Goal: Communication & Community: Ask a question

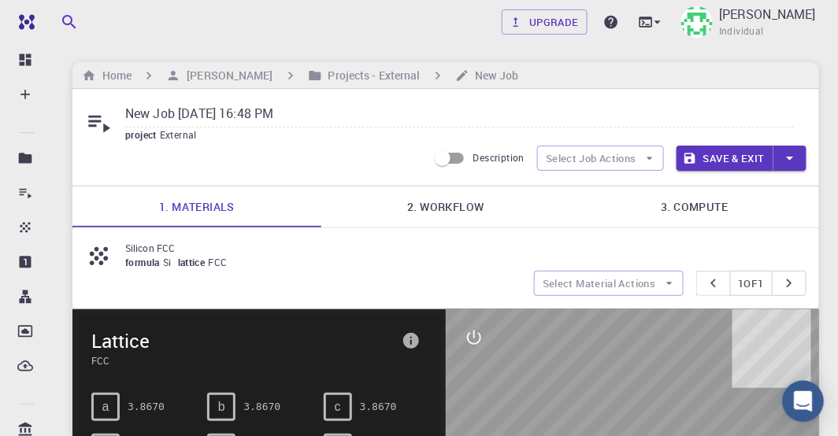
click at [807, 405] on icon "Open Intercom Messenger" at bounding box center [803, 401] width 20 height 20
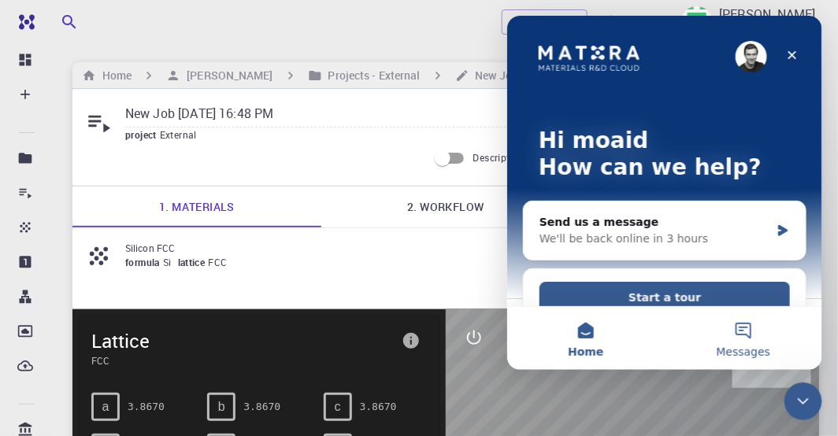
click at [740, 333] on button "Messages" at bounding box center [743, 337] width 158 height 63
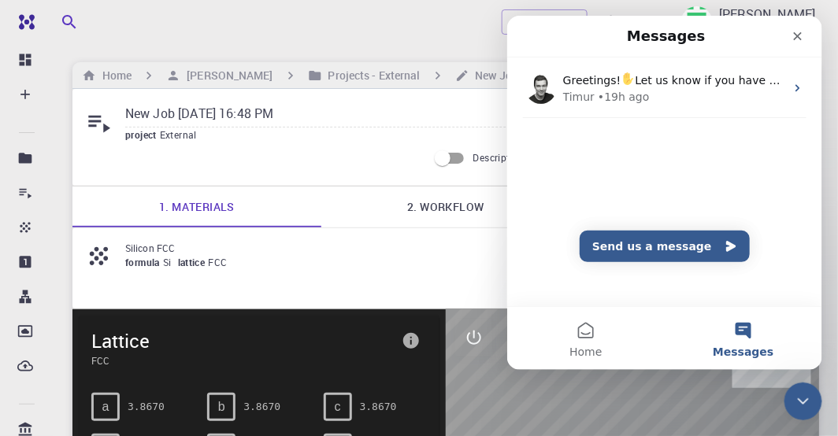
click at [563, 177] on div "Greetings! Let us know if you have any questions. We are here to help. Timur • …" at bounding box center [663, 119] width 315 height 124
click at [532, 135] on div "Greetings! Let us know if you have any questions. We are here to help. Timur • …" at bounding box center [663, 119] width 315 height 124
click at [747, 350] on span "Messages" at bounding box center [742, 351] width 61 height 11
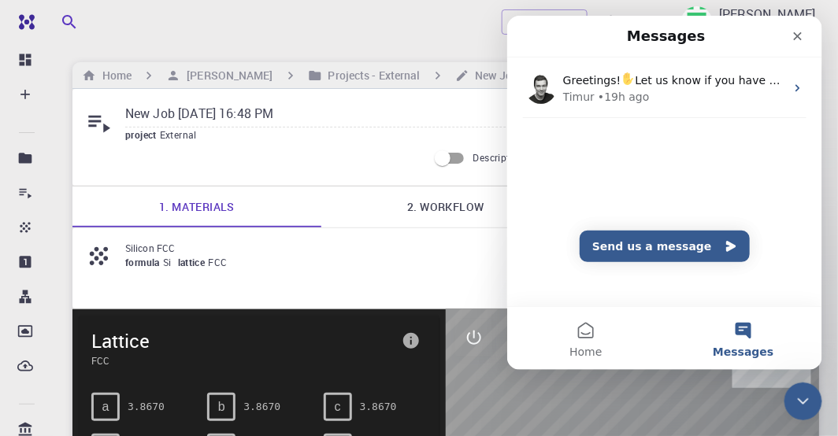
click at [582, 174] on div "Greetings! Let us know if you have any questions. We are here to help. Timur • …" at bounding box center [663, 119] width 315 height 124
click at [710, 249] on button "Send us a message" at bounding box center [664, 246] width 170 height 32
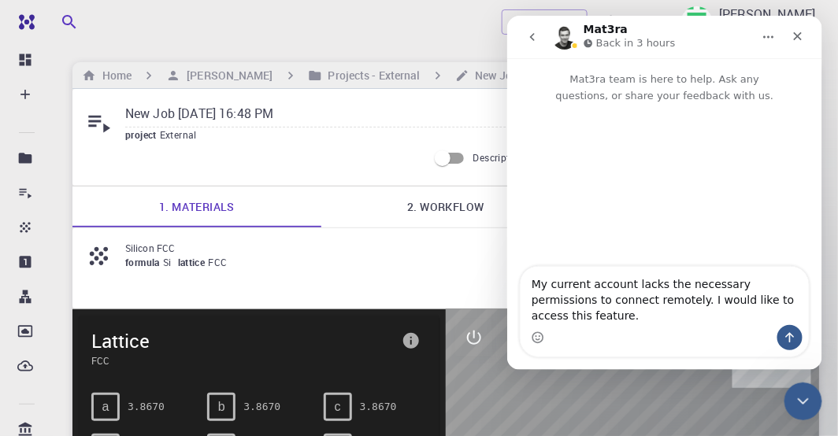
type textarea "My current account lacks the necessary permissions to connect remotely. I would…"
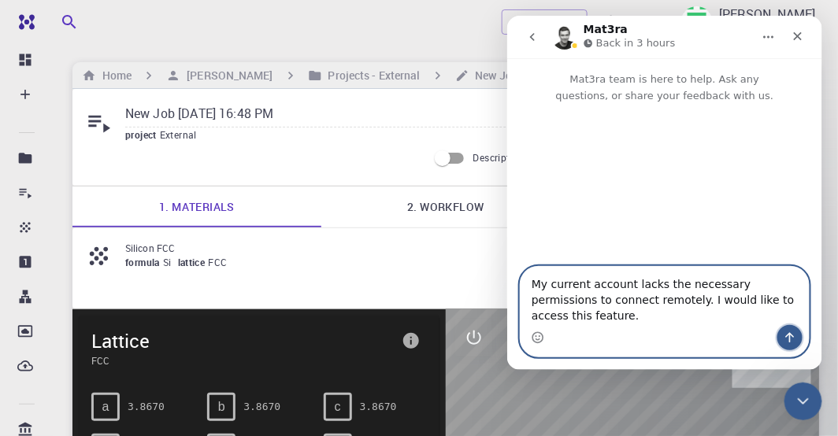
click at [786, 337] on icon "Send a message…" at bounding box center [789, 337] width 13 height 13
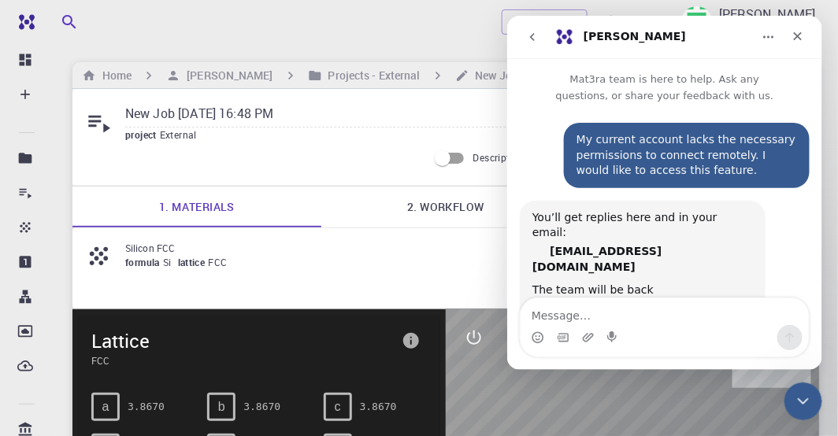
scroll to position [27, 0]
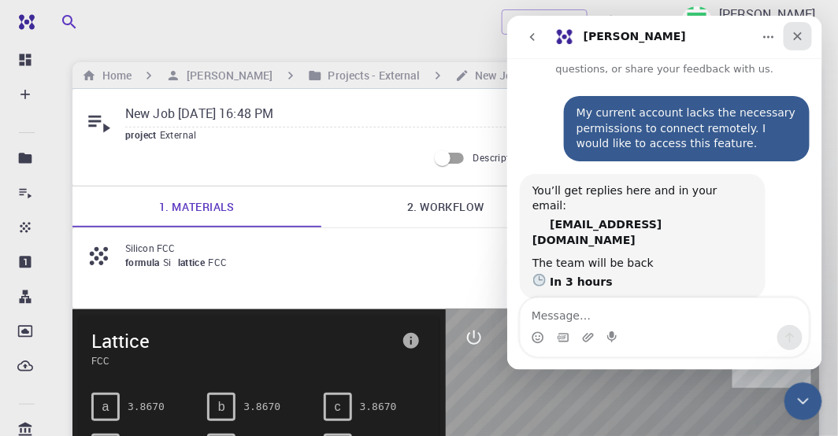
click at [797, 39] on icon "Close" at bounding box center [797, 35] width 13 height 13
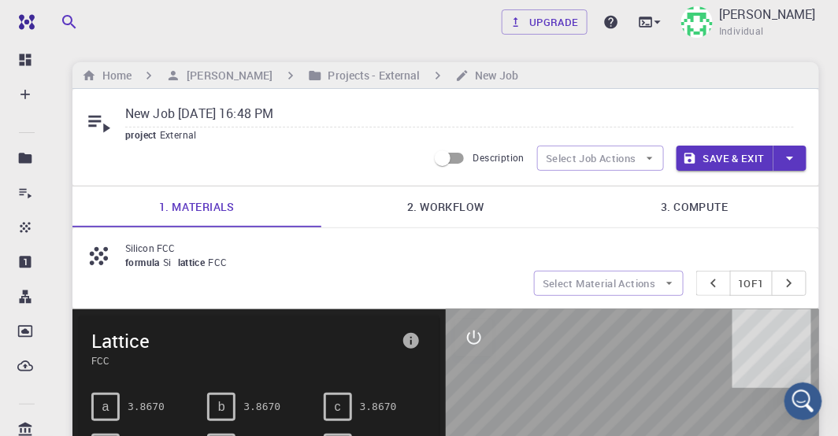
scroll to position [0, 0]
click at [613, 20] on icon at bounding box center [611, 22] width 13 height 13
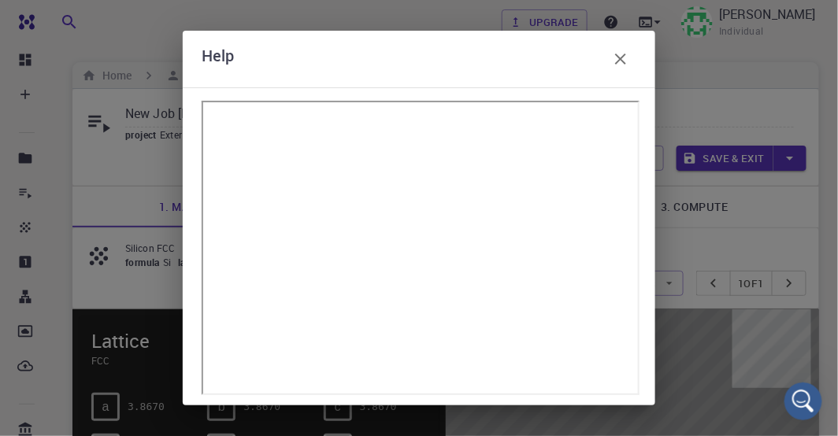
scroll to position [27, 0]
click at [622, 63] on icon "button" at bounding box center [620, 59] width 19 height 19
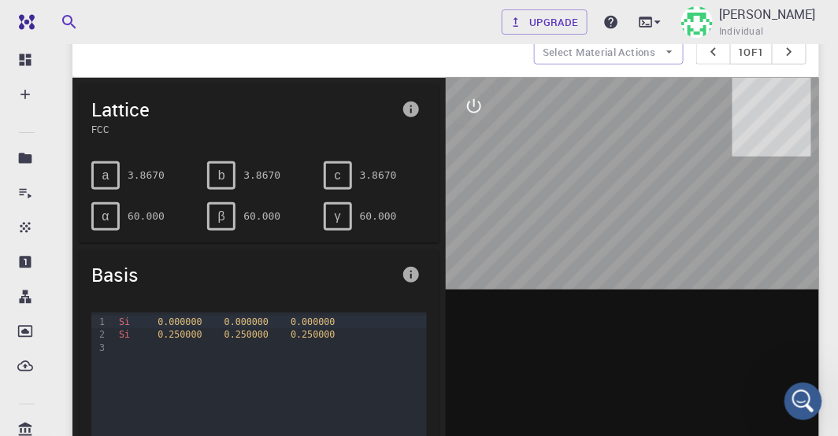
scroll to position [224, 0]
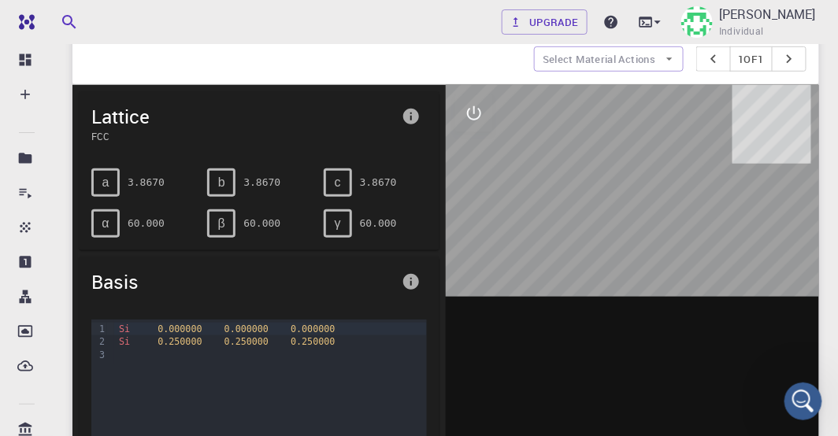
click at [651, 233] on div at bounding box center [632, 330] width 373 height 490
click at [471, 111] on icon "interactive" at bounding box center [474, 113] width 19 height 19
click at [477, 226] on icon "measurements" at bounding box center [474, 226] width 19 height 19
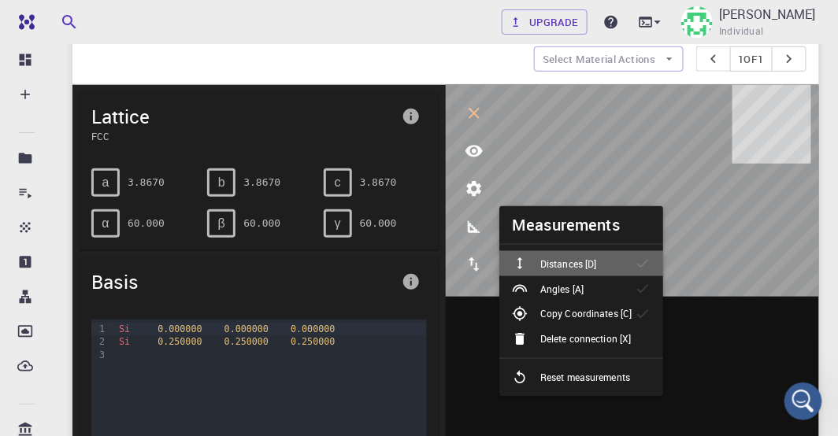
click at [572, 261] on p "Distances [D]" at bounding box center [568, 264] width 56 height 14
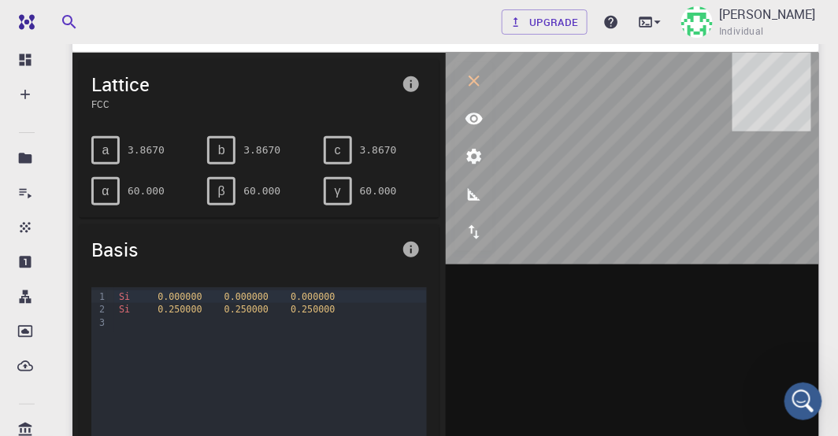
scroll to position [269, 0]
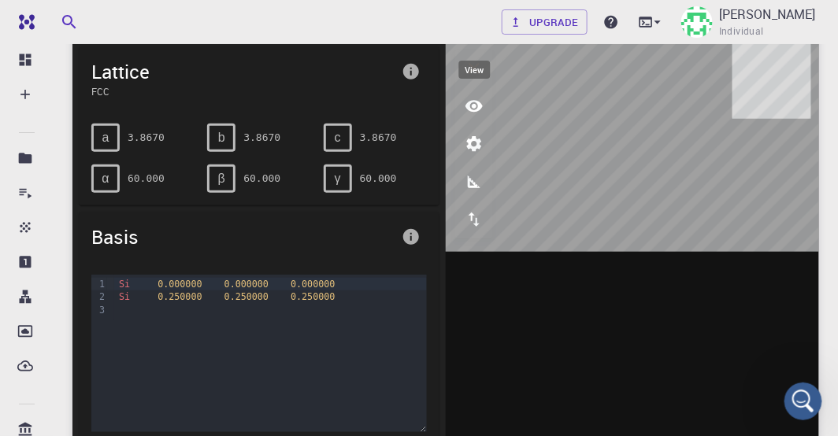
click at [473, 106] on icon "view" at bounding box center [474, 106] width 19 height 19
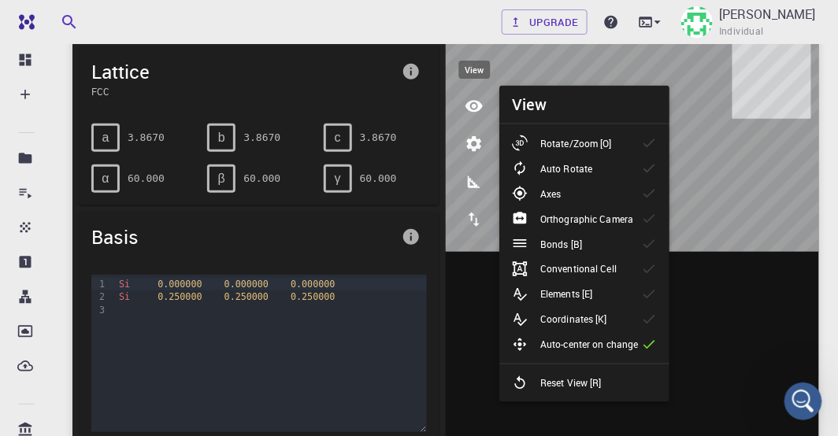
click at [473, 106] on icon "view" at bounding box center [474, 106] width 19 height 19
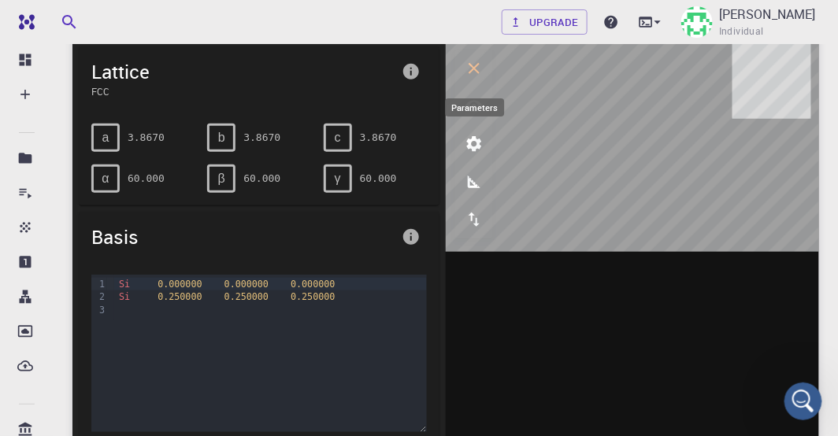
click at [476, 148] on icon "parameters" at bounding box center [474, 143] width 15 height 15
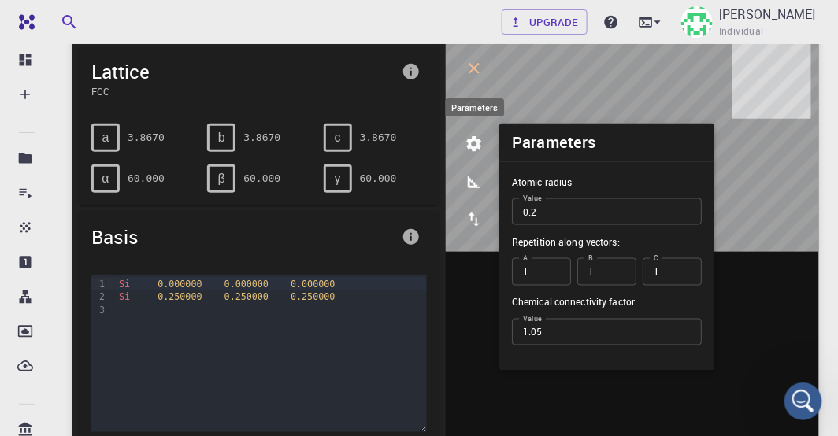
click at [476, 150] on icon "parameters" at bounding box center [474, 144] width 19 height 19
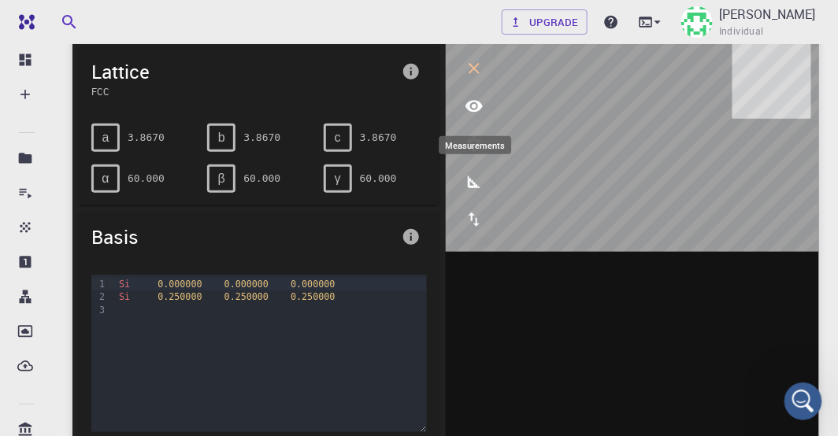
click at [470, 180] on icon "measurements" at bounding box center [474, 182] width 13 height 13
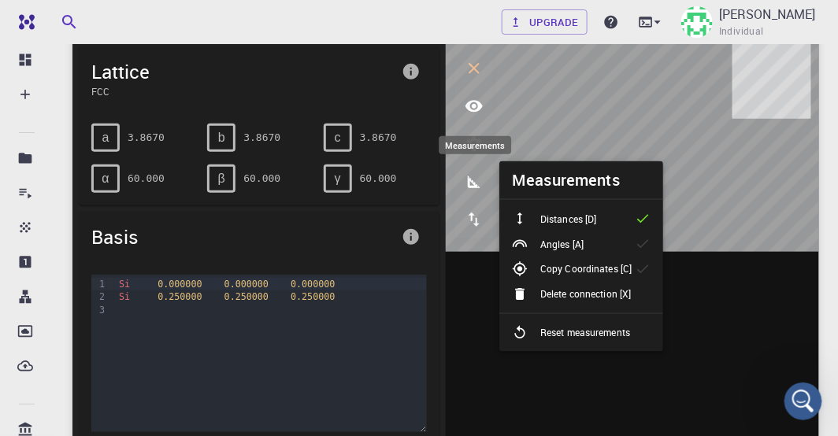
click at [470, 180] on icon "measurements" at bounding box center [474, 182] width 13 height 13
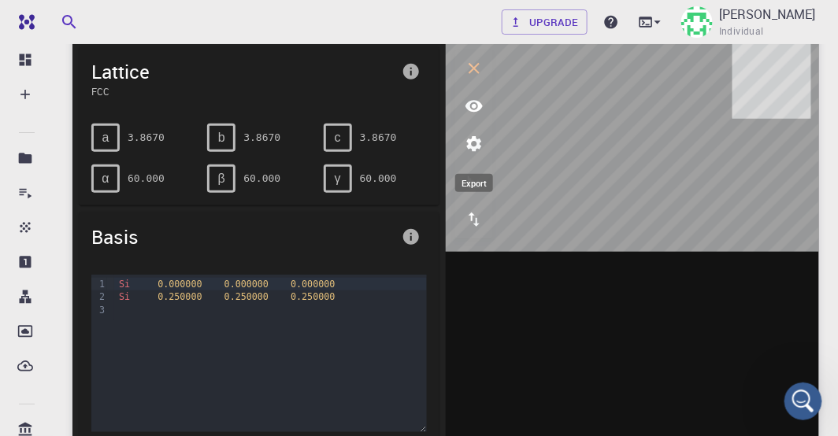
click at [476, 217] on icon "export" at bounding box center [474, 220] width 11 height 14
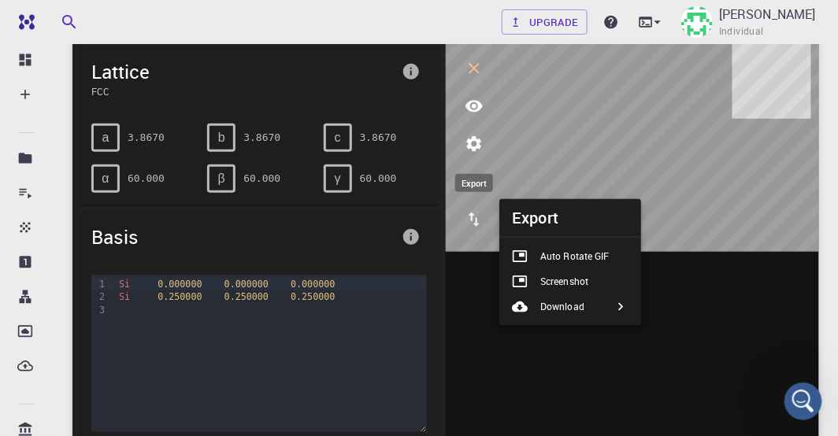
click at [476, 217] on icon "export" at bounding box center [474, 220] width 11 height 14
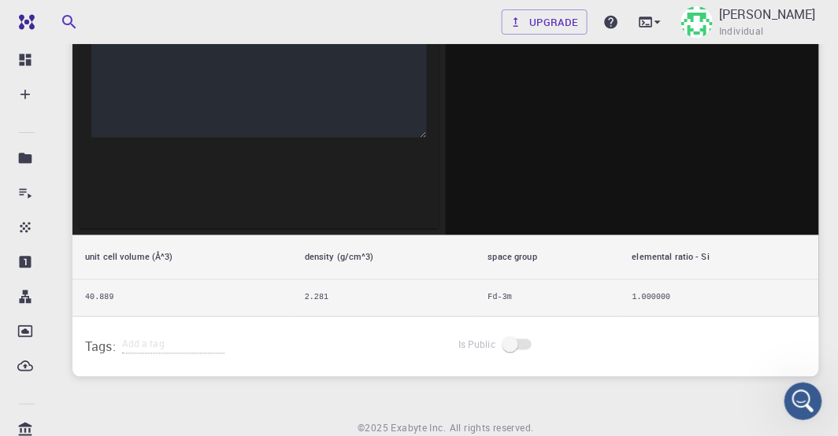
scroll to position [584, 0]
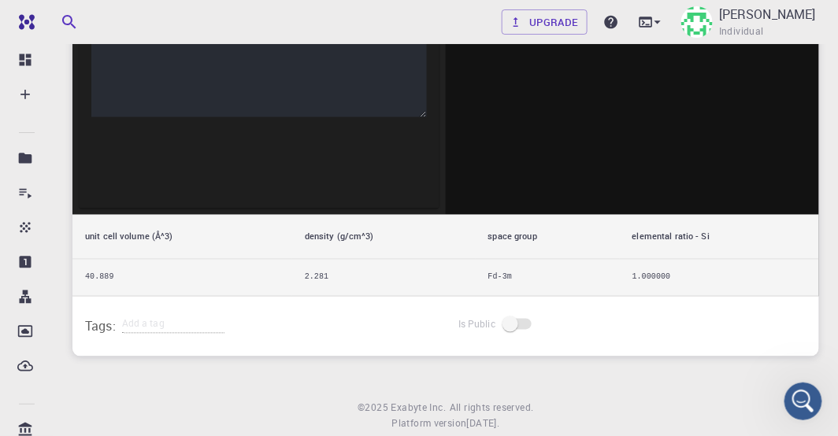
click at [517, 321] on span at bounding box center [518, 324] width 27 height 11
click at [505, 317] on span at bounding box center [518, 325] width 46 height 30
click at [510, 320] on span at bounding box center [518, 324] width 27 height 11
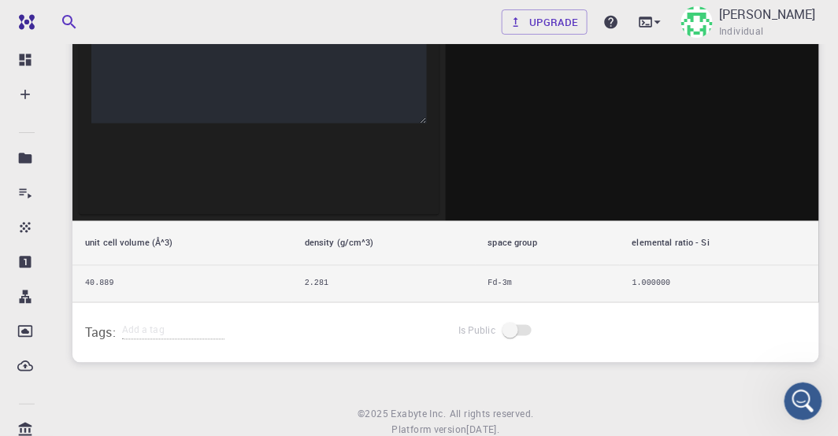
scroll to position [578, 0]
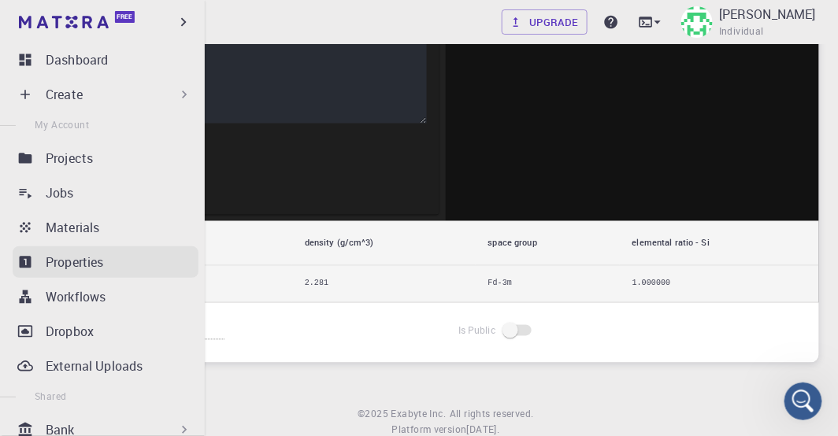
click at [64, 263] on p "Properties" at bounding box center [75, 262] width 58 height 19
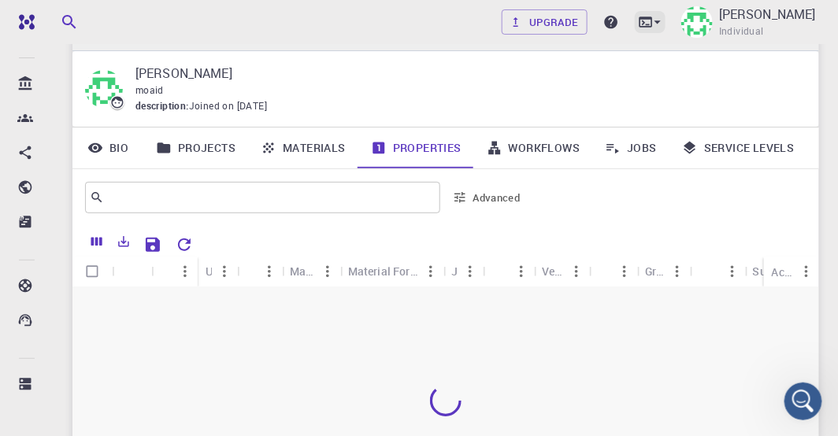
scroll to position [16, 0]
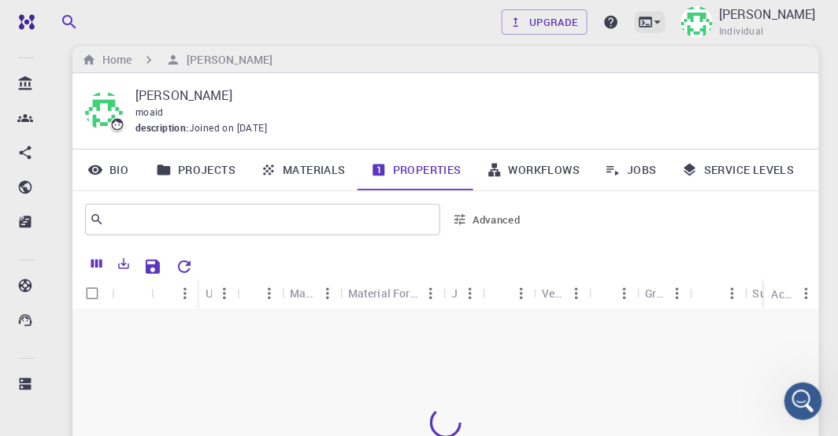
click at [662, 23] on icon at bounding box center [658, 22] width 16 height 16
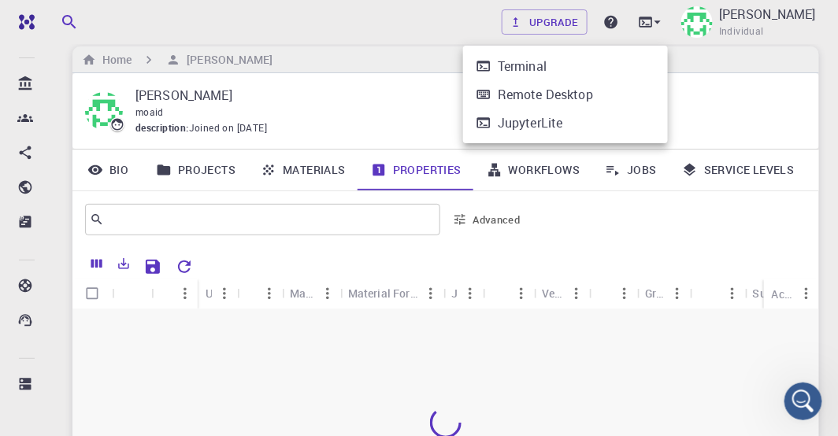
click at [661, 25] on div at bounding box center [419, 218] width 838 height 436
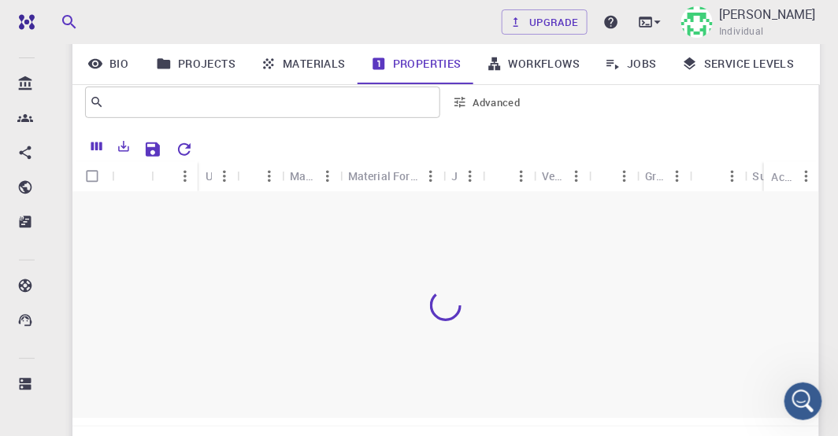
scroll to position [150, 0]
